Goal: Task Accomplishment & Management: Complete application form

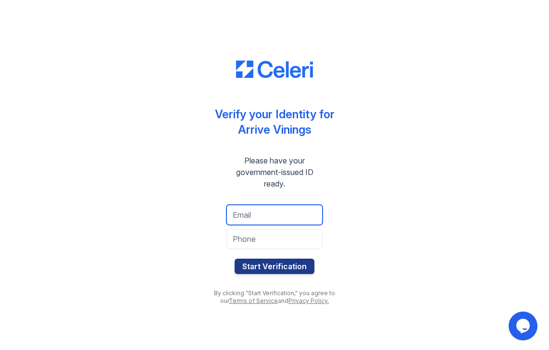
click at [261, 218] on input "email" at bounding box center [274, 215] width 96 height 20
type input "[EMAIL_ADDRESS][DOMAIN_NAME]"
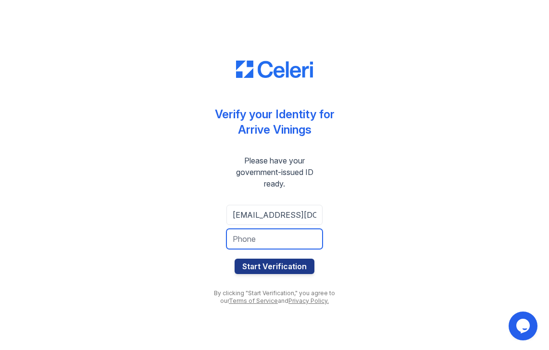
click at [299, 239] on input "tel" at bounding box center [274, 239] width 96 height 20
type input "6044407154"
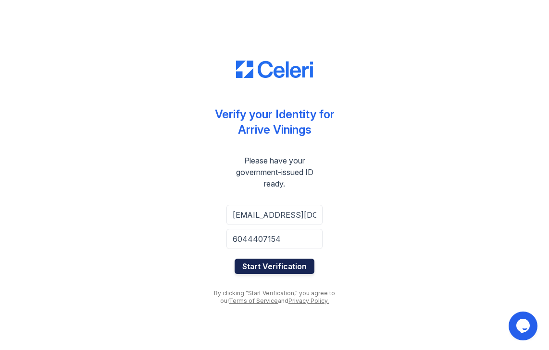
click at [297, 266] on button "Start Verification" at bounding box center [275, 266] width 80 height 15
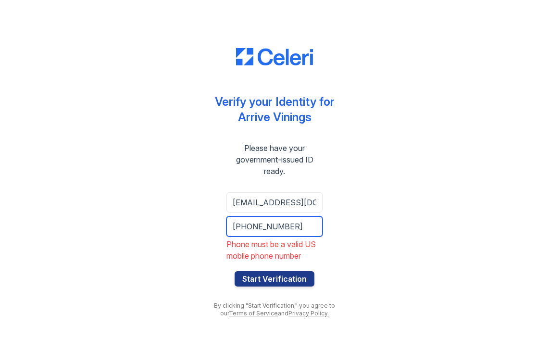
click at [233, 226] on input "+6044407154" at bounding box center [274, 226] width 96 height 20
type input "1+6044407154"
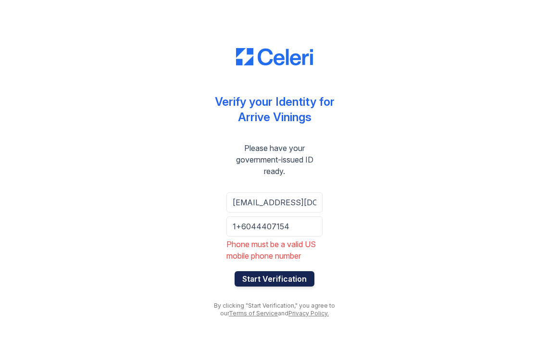
click at [276, 278] on button "Start Verification" at bounding box center [275, 278] width 80 height 15
